Goal: Information Seeking & Learning: Learn about a topic

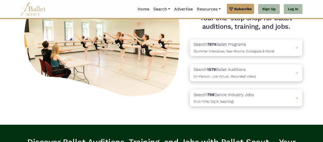
scroll to position [57, 0]
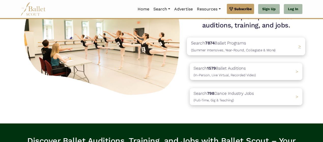
click at [277, 48] on div "Search 7874 Ballet Programs (Summer Intensives, Year-Round, Collegiate & More) >" at bounding box center [246, 46] width 118 height 18
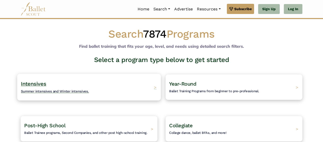
click at [144, 82] on div "Intensives Summer intensives and Winter intensives. >" at bounding box center [89, 87] width 144 height 27
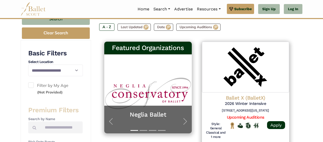
scroll to position [75, 0]
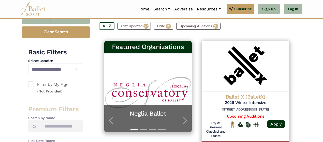
click at [34, 83] on label "Filter by My Age (Not Provided)" at bounding box center [55, 87] width 54 height 13
click at [32, 83] on span at bounding box center [31, 84] width 6 height 6
click at [295, 9] on link "Log In" at bounding box center [293, 9] width 19 height 10
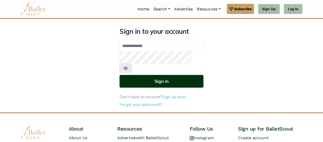
type input "**********"
click at [179, 76] on button "Sign in" at bounding box center [162, 81] width 84 height 12
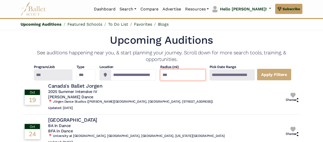
click at [184, 70] on input "***" at bounding box center [182, 74] width 45 height 11
drag, startPoint x: 179, startPoint y: 72, endPoint x: 157, endPoint y: 76, distance: 22.2
click at [157, 76] on div "**********" at bounding box center [162, 73] width 278 height 16
type input "***"
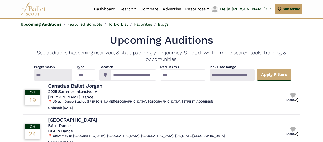
click at [278, 75] on link "Apply Filters" at bounding box center [274, 75] width 35 height 12
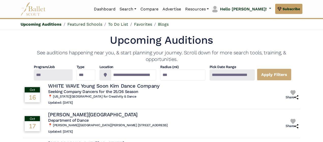
click at [64, 75] on div at bounding box center [53, 74] width 39 height 11
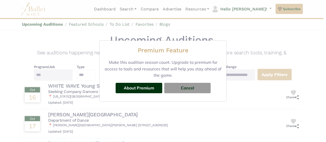
click at [79, 41] on div "Premium Feature Make this audition season count. Upgrade to premium for access …" at bounding box center [163, 71] width 326 height 142
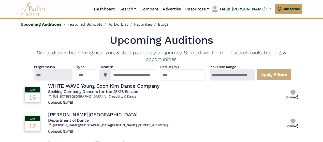
click at [41, 12] on img at bounding box center [33, 9] width 25 height 14
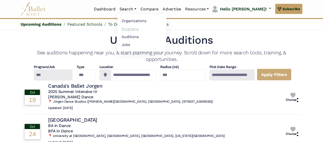
click at [149, 29] on link "Programs" at bounding box center [142, 29] width 49 height 8
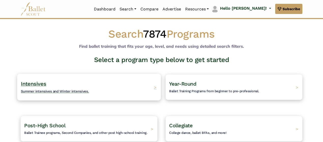
click at [141, 89] on div "Intensives Summer intensives and Winter intensives. >" at bounding box center [89, 87] width 144 height 27
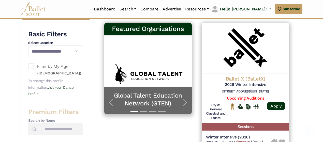
scroll to position [118, 0]
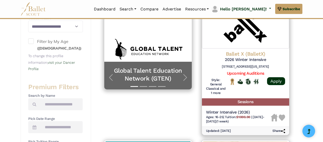
click at [31, 40] on span at bounding box center [31, 41] width 6 height 6
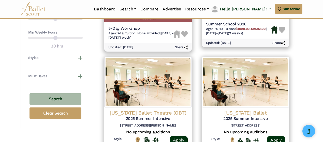
scroll to position [360, 0]
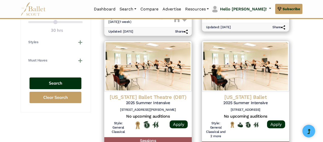
click at [62, 78] on button "Search" at bounding box center [56, 84] width 52 height 12
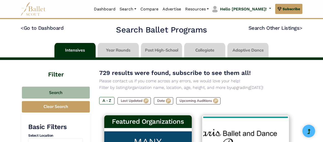
drag, startPoint x: 323, startPoint y: 4, endPoint x: 325, endPoint y: 17, distance: 13.2
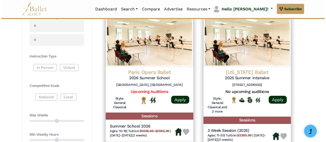
scroll to position [243, 0]
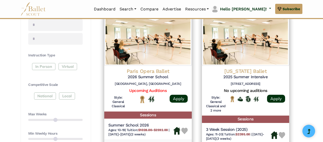
drag, startPoint x: 150, startPoint y: 69, endPoint x: 306, endPoint y: 64, distance: 155.8
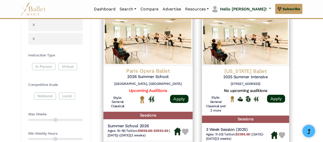
click at [161, 74] on h4 "Paris Opera Ballet" at bounding box center [148, 71] width 81 height 7
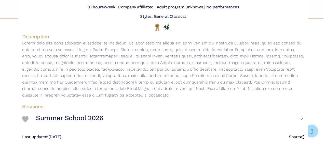
scroll to position [62, 0]
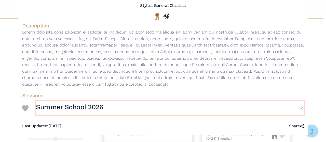
click at [96, 107] on h3 "Summer School 2026" at bounding box center [69, 107] width 67 height 9
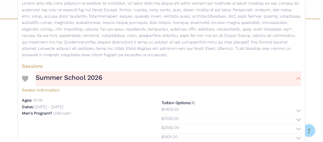
scroll to position [0, 0]
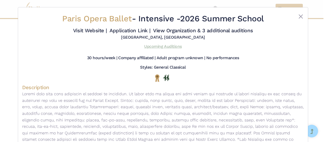
click at [172, 47] on link "Upcoming Auditions" at bounding box center [162, 46] width 37 height 5
click at [300, 15] on button "Close" at bounding box center [300, 16] width 6 height 6
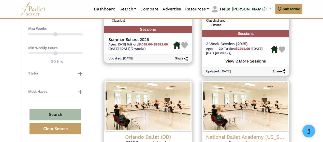
scroll to position [317, 0]
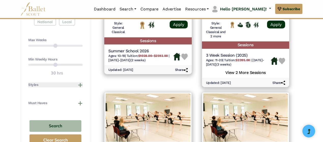
click at [80, 85] on button "Styles" at bounding box center [55, 84] width 54 height 5
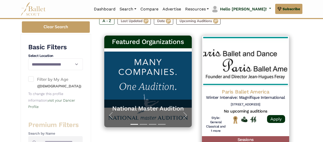
scroll to position [81, 0]
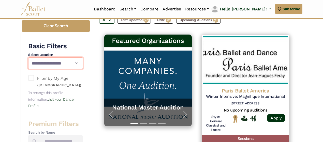
click at [69, 64] on select "**********" at bounding box center [55, 63] width 55 height 12
select select "**"
click at [28, 57] on select "**********" at bounding box center [55, 63] width 55 height 12
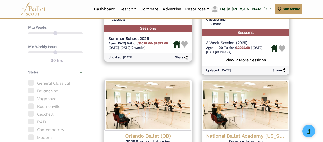
scroll to position [454, 0]
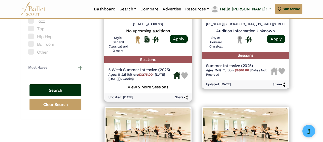
click at [68, 88] on button "Search" at bounding box center [56, 90] width 52 height 12
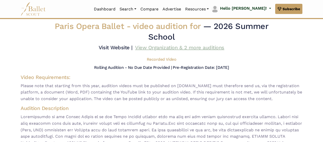
click at [172, 48] on link "View Organization & 2 more auditions" at bounding box center [179, 48] width 89 height 6
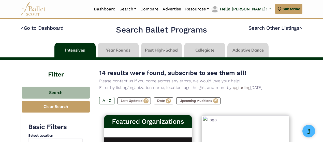
select select "**"
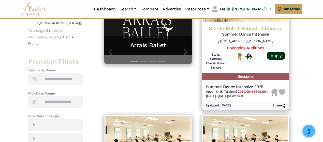
scroll to position [132, 0]
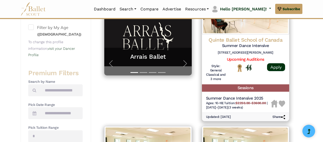
drag, startPoint x: 263, startPoint y: 40, endPoint x: 299, endPoint y: 43, distance: 36.7
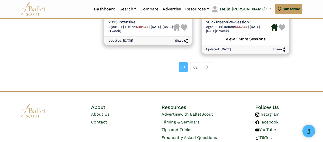
scroll to position [796, 0]
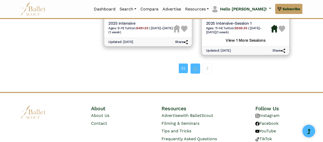
click at [197, 65] on link "02" at bounding box center [196, 69] width 10 height 10
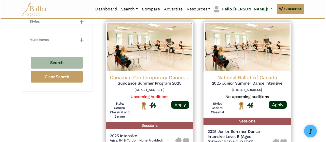
scroll to position [382, 0]
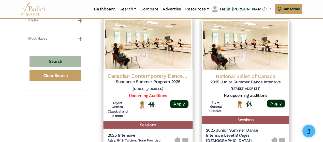
click at [157, 79] on h4 "Canadian Contemporary Dance Theater" at bounding box center [148, 76] width 81 height 7
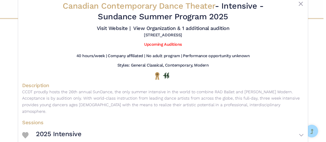
scroll to position [33, 0]
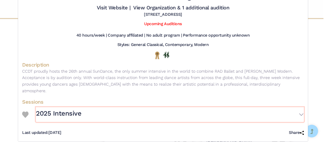
click at [293, 107] on button "2025 Intensive" at bounding box center [170, 114] width 268 height 15
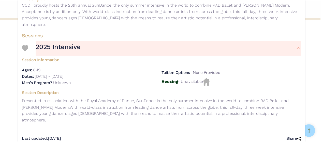
scroll to position [0, 0]
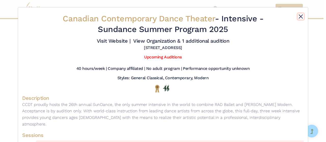
click at [299, 16] on button "Close" at bounding box center [300, 16] width 6 height 6
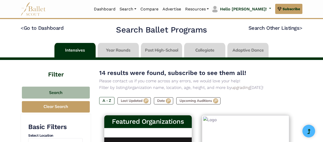
select select "**"
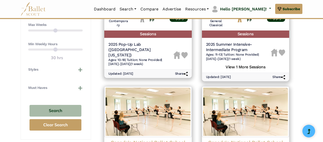
scroll to position [524, 0]
